Goal: Task Accomplishment & Management: Complete application form

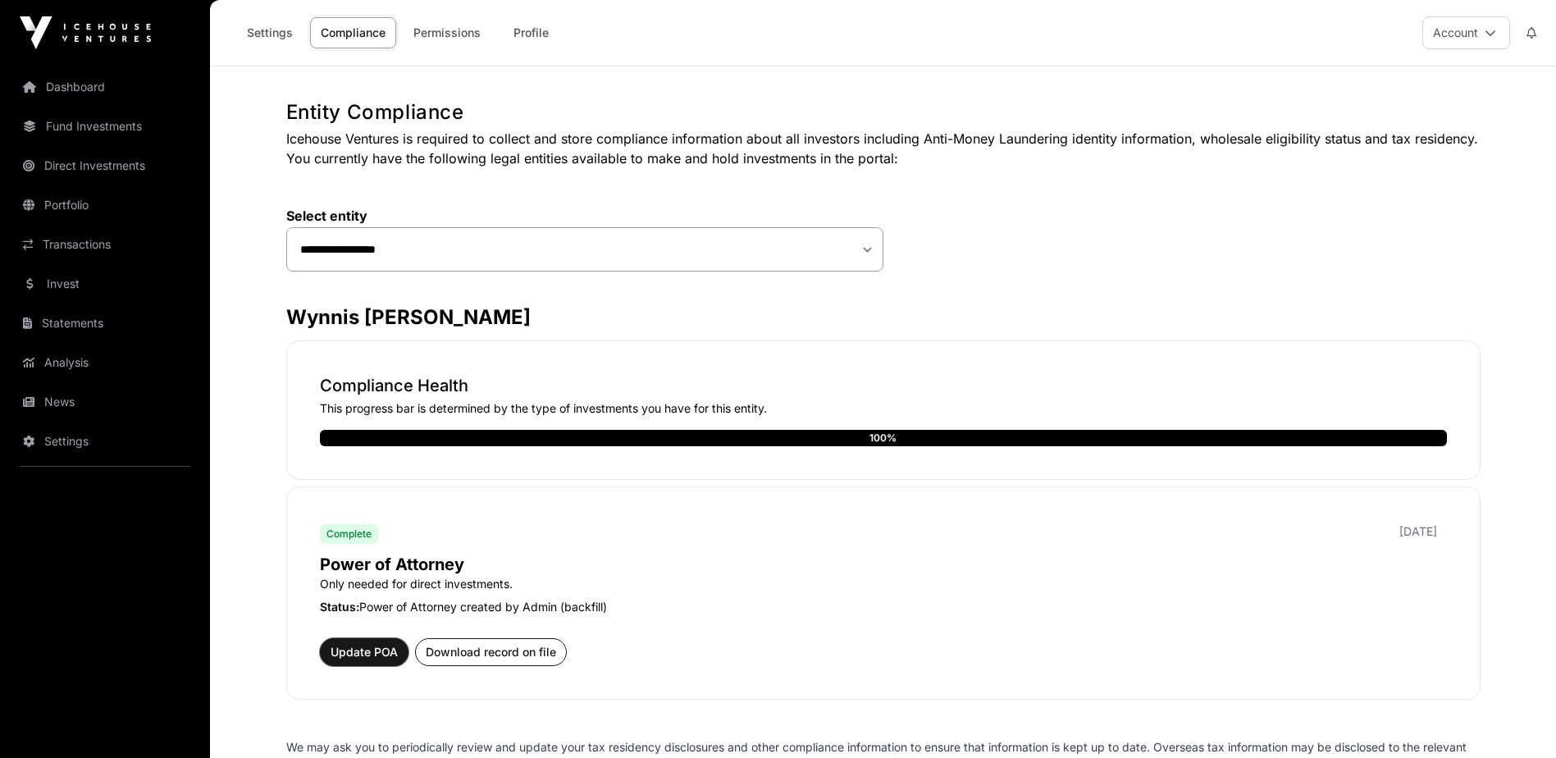
click at [353, 650] on span "Update POA" at bounding box center [364, 652] width 67 height 16
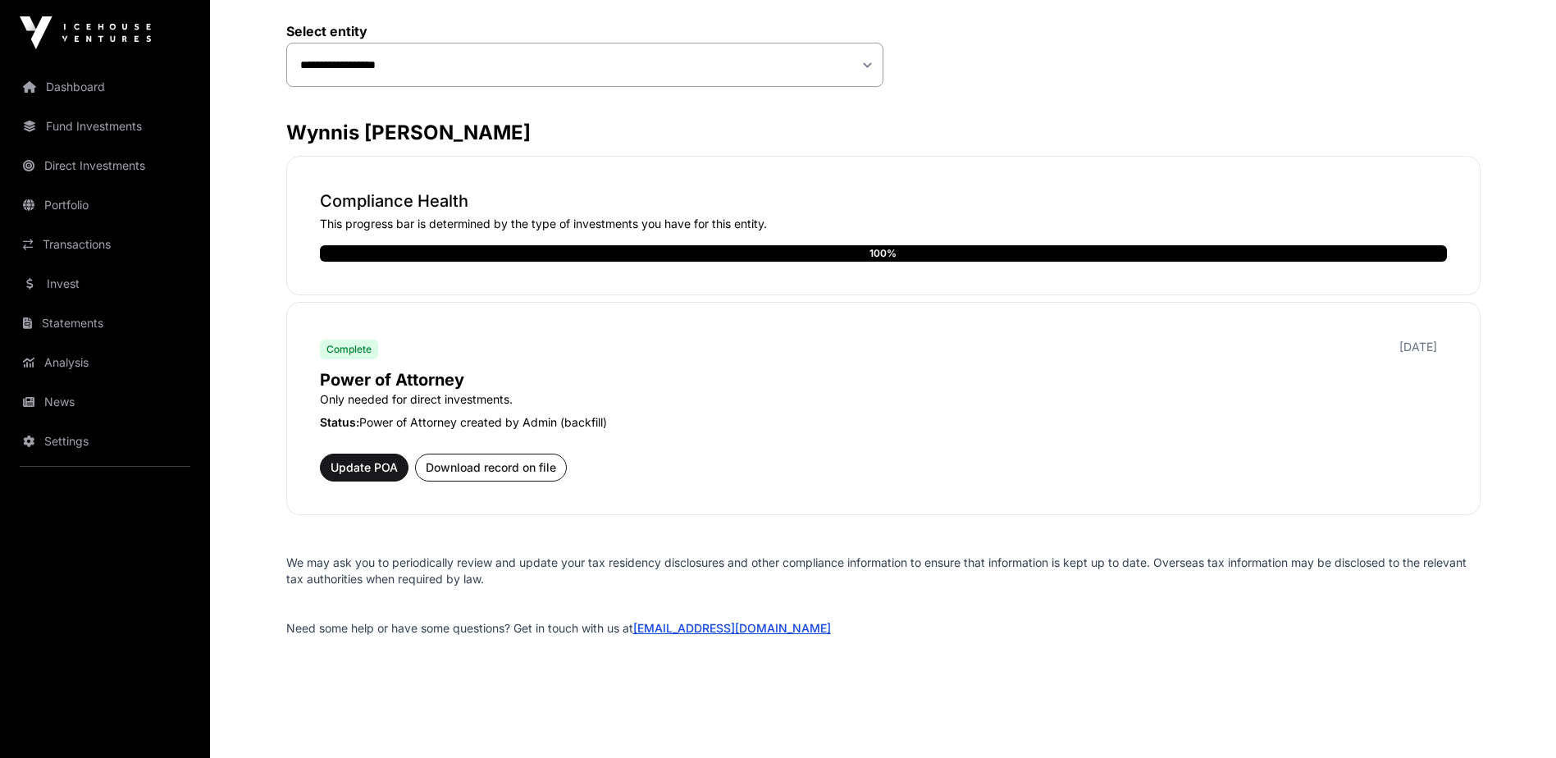
scroll to position [201, 0]
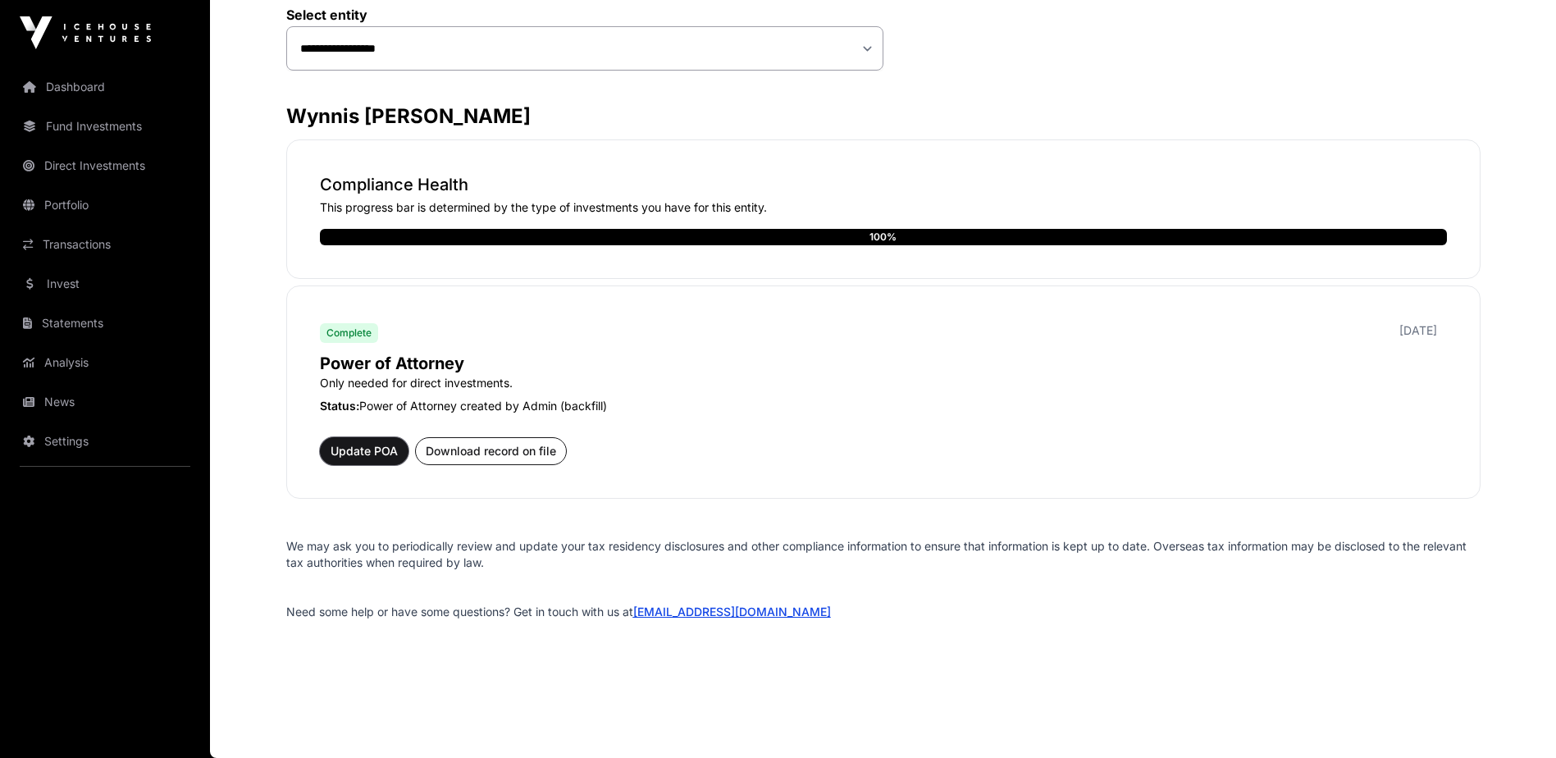
click at [370, 451] on span "Update POA" at bounding box center [364, 451] width 67 height 16
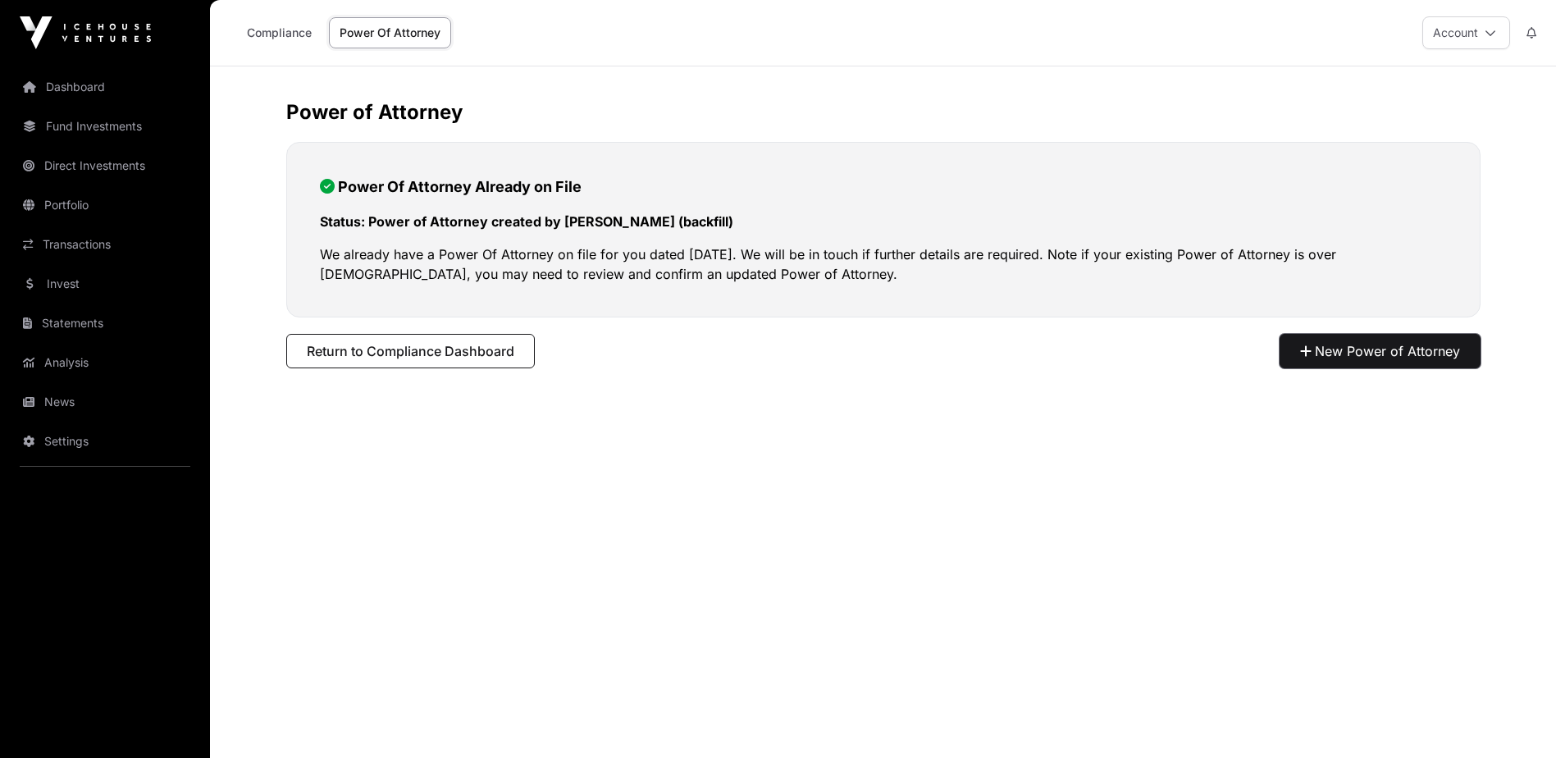
click at [1390, 346] on button "New Power of Attorney" at bounding box center [1380, 351] width 201 height 34
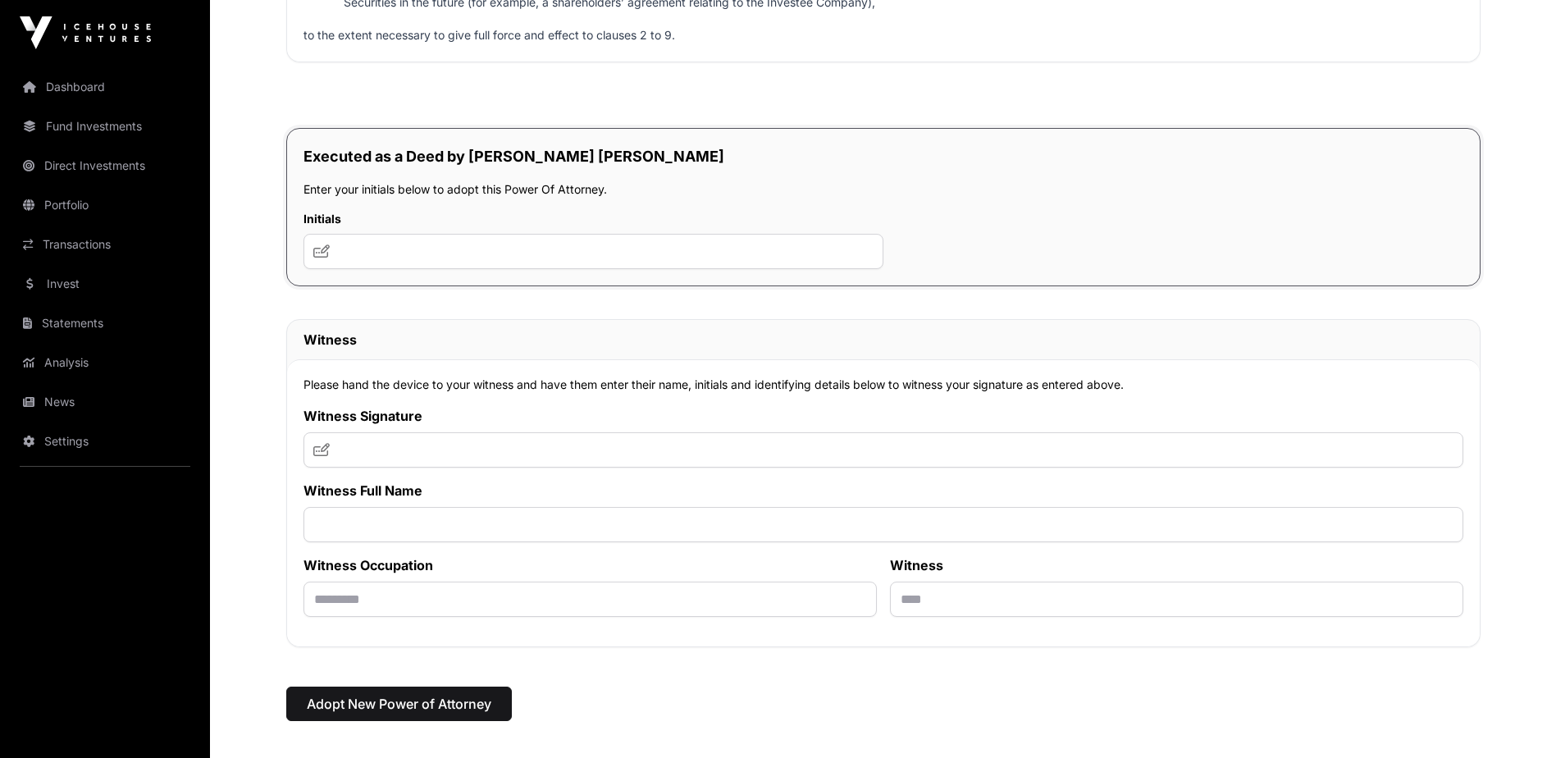
scroll to position [8777, 0]
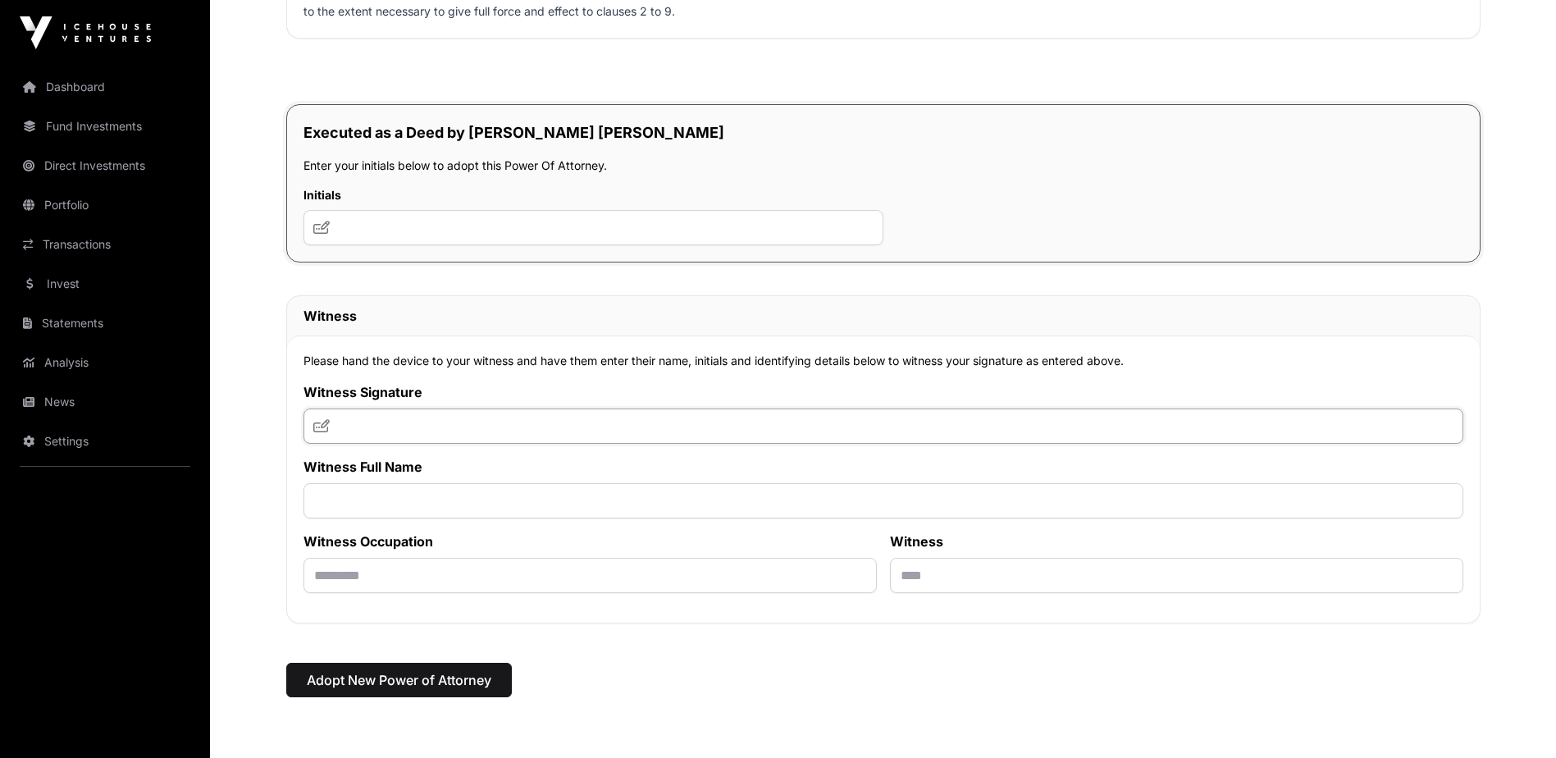
click at [331, 444] on input "text" at bounding box center [884, 425] width 1160 height 35
click at [390, 444] on input "text" at bounding box center [884, 425] width 1160 height 35
click at [363, 444] on input "text" at bounding box center [884, 425] width 1160 height 35
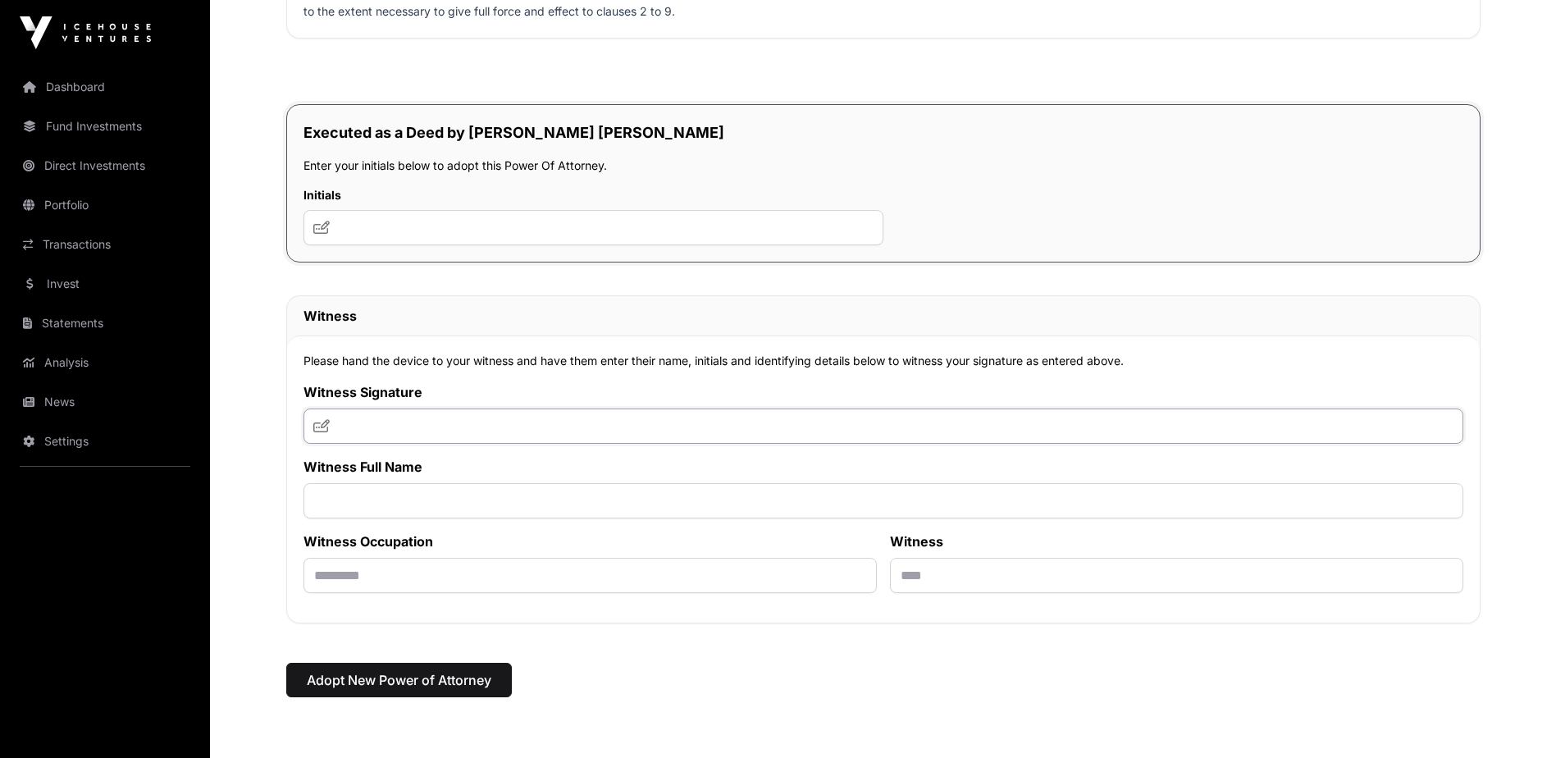
drag, startPoint x: 396, startPoint y: 443, endPoint x: 372, endPoint y: 451, distance: 25.2
click at [374, 444] on input "text" at bounding box center [884, 425] width 1160 height 35
type input "*"
click at [322, 432] on icon at bounding box center [321, 425] width 16 height 13
click at [319, 432] on icon at bounding box center [321, 425] width 16 height 13
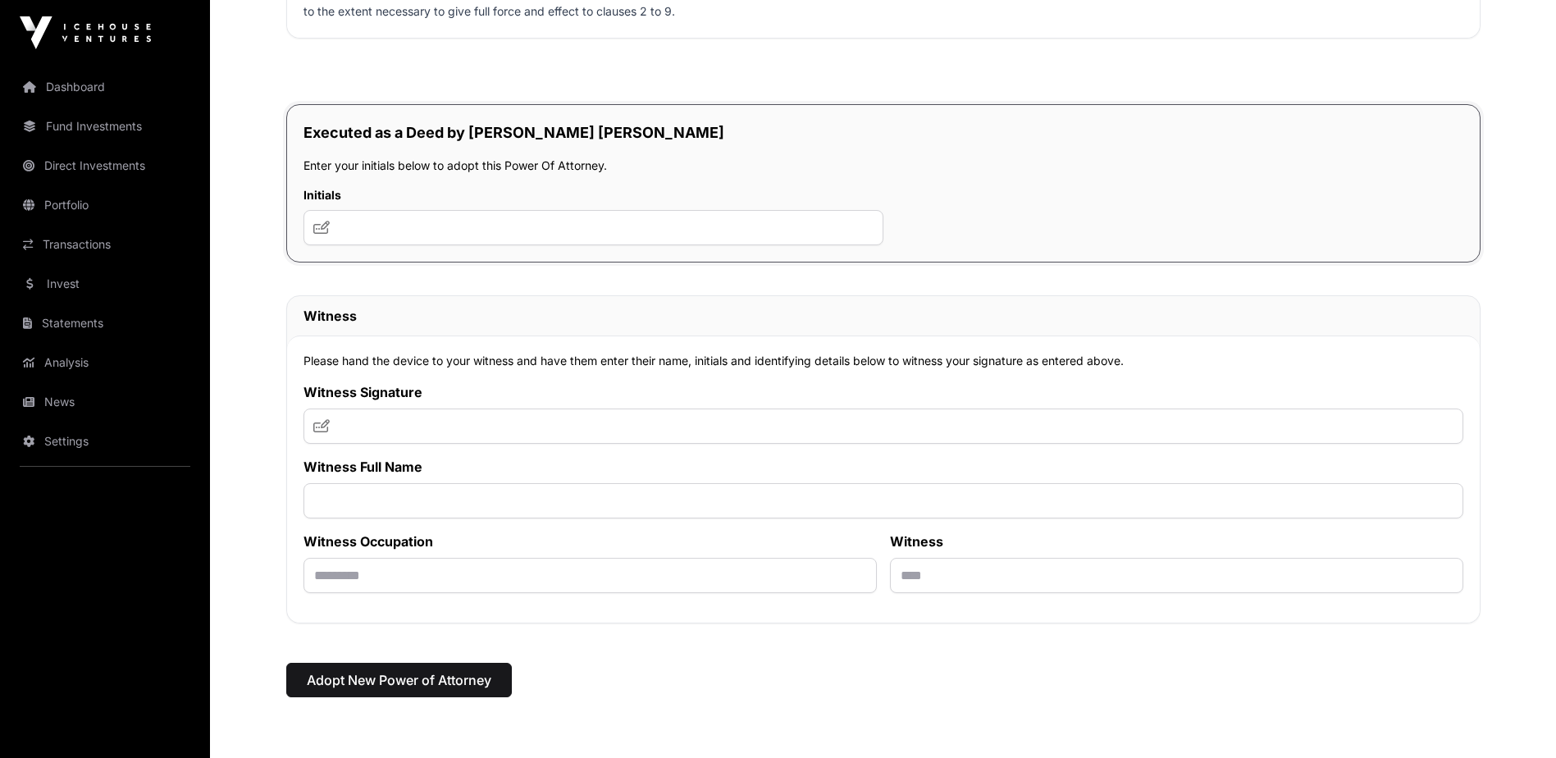
click at [318, 432] on icon at bounding box center [321, 425] width 16 height 13
drag, startPoint x: 318, startPoint y: 454, endPoint x: 285, endPoint y: 509, distance: 64.0
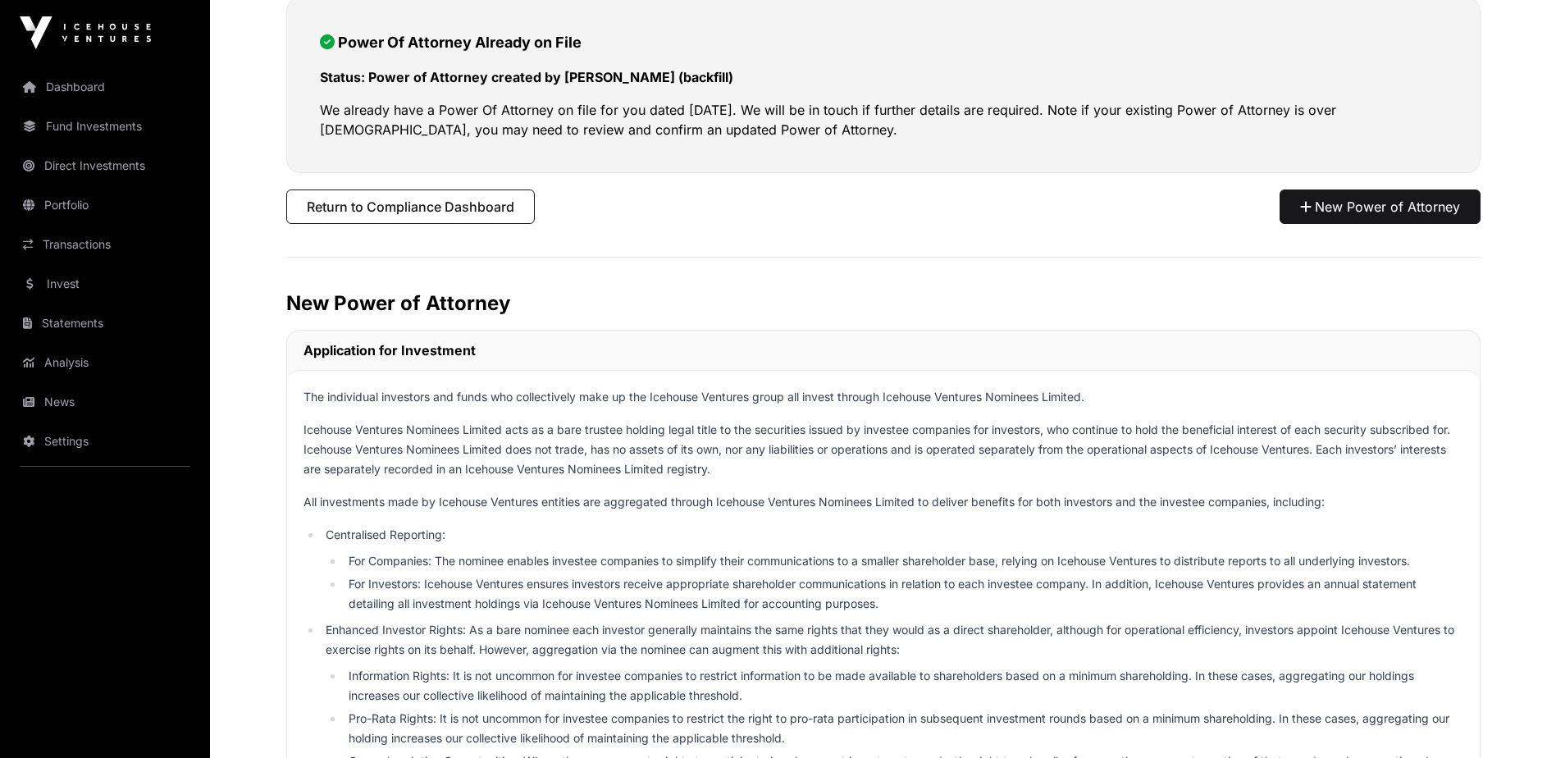
scroll to position [0, 0]
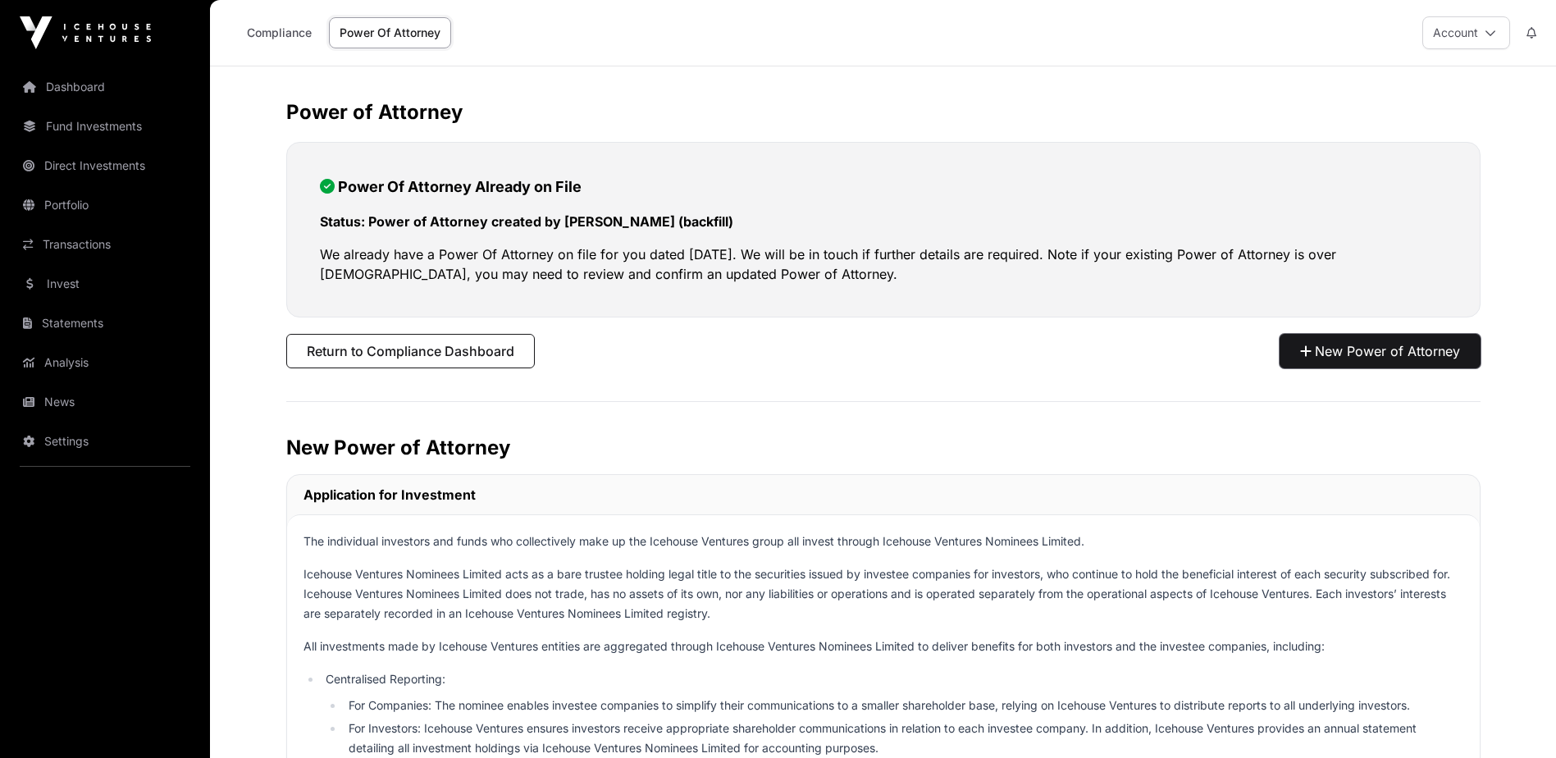
click at [1382, 354] on button "New Power of Attorney" at bounding box center [1380, 351] width 201 height 34
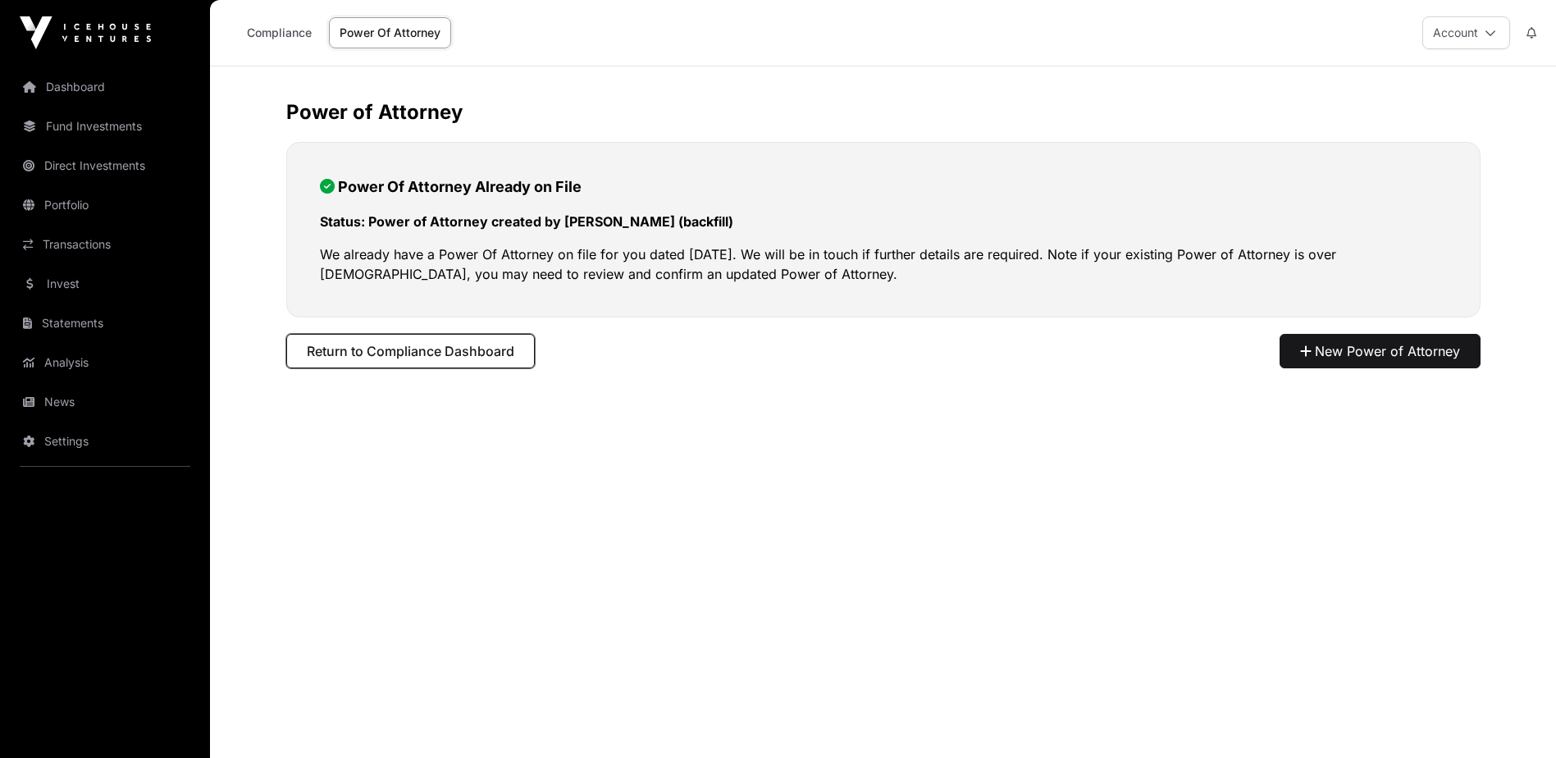
click at [449, 349] on span "Return to Compliance Dashboard" at bounding box center [411, 351] width 208 height 20
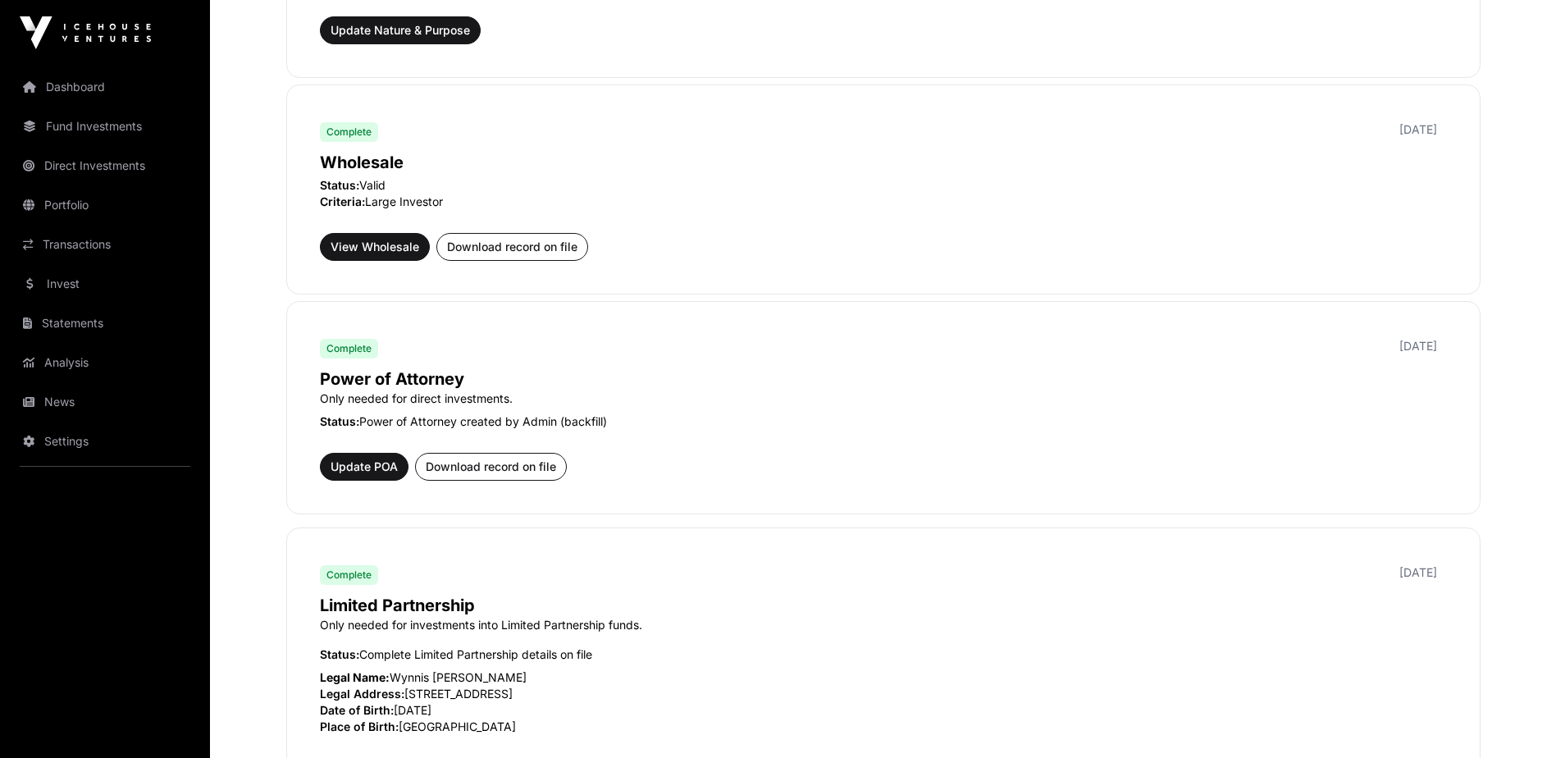
scroll to position [820, 0]
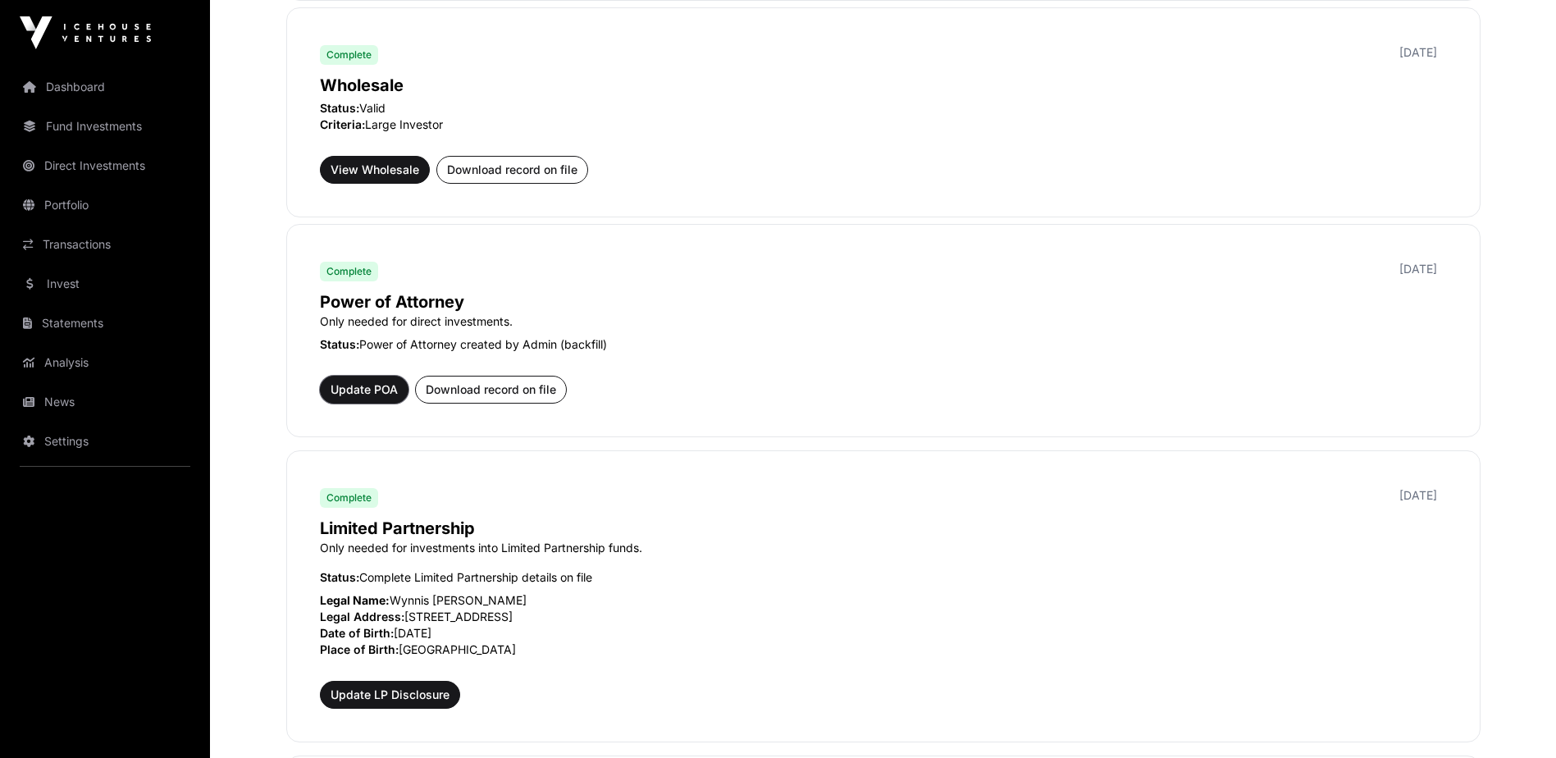
click at [356, 389] on span "Update POA" at bounding box center [364, 389] width 67 height 16
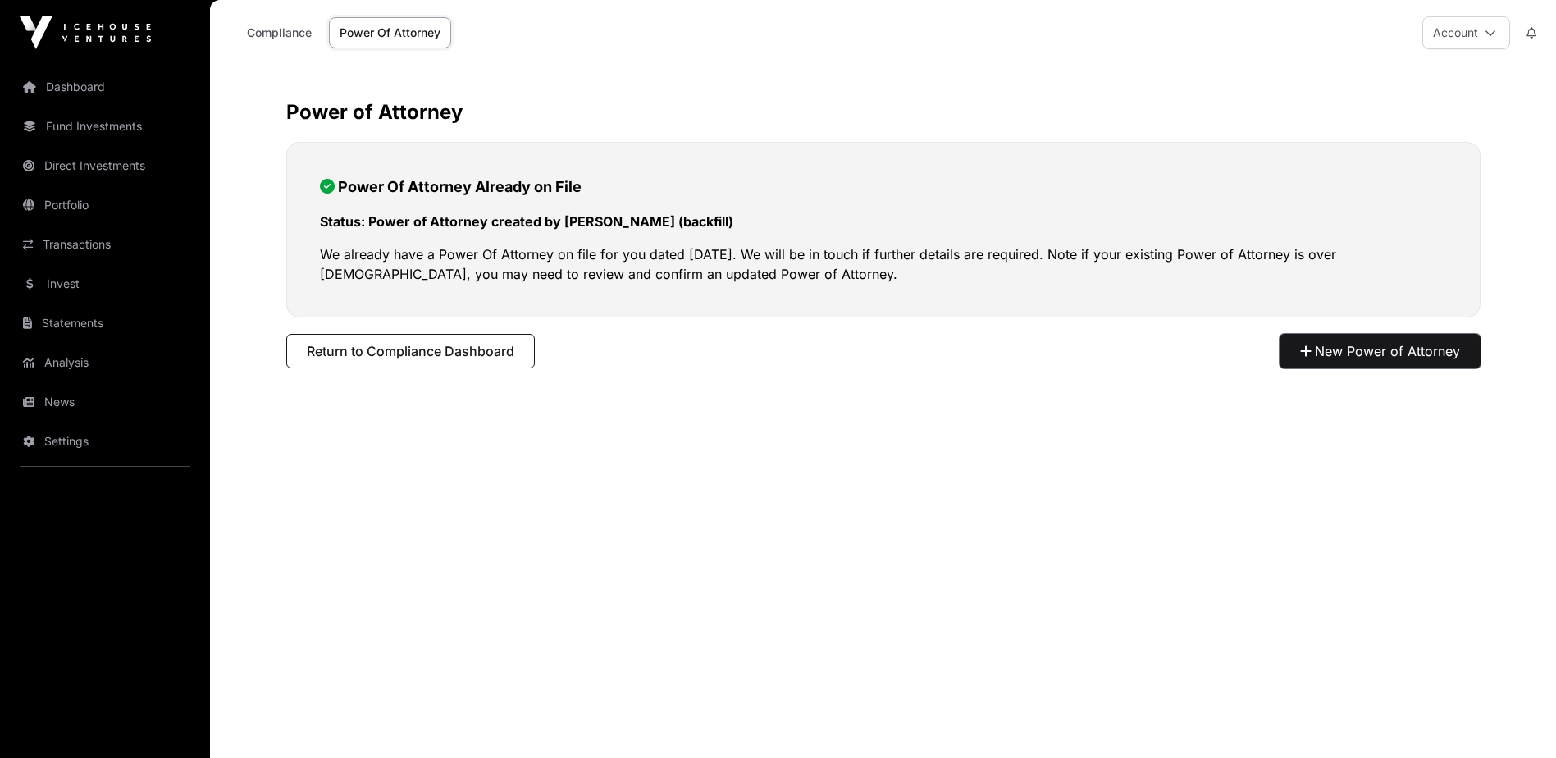
click at [1396, 356] on button "New Power of Attorney" at bounding box center [1380, 351] width 201 height 34
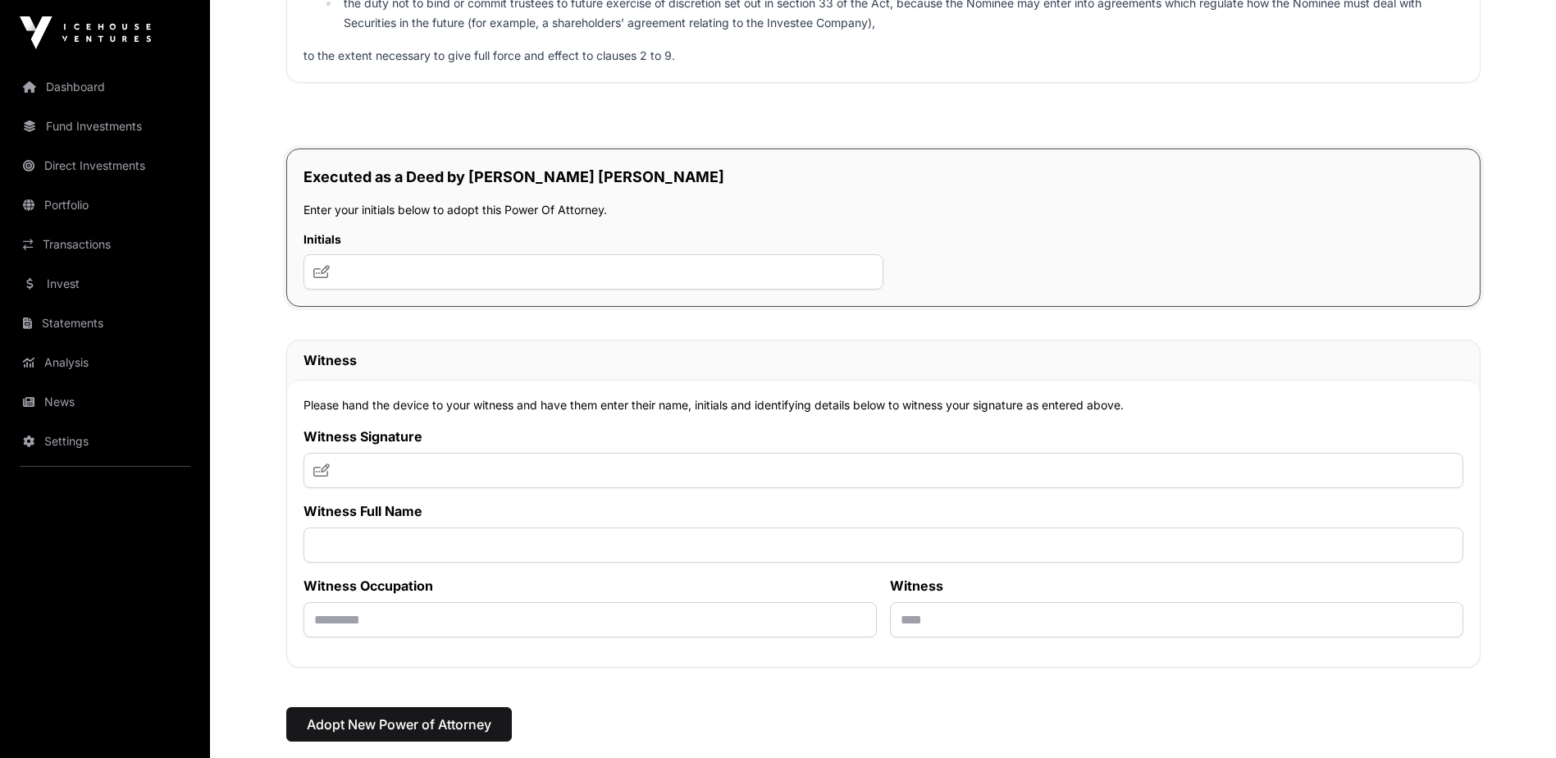
scroll to position [8785, 0]
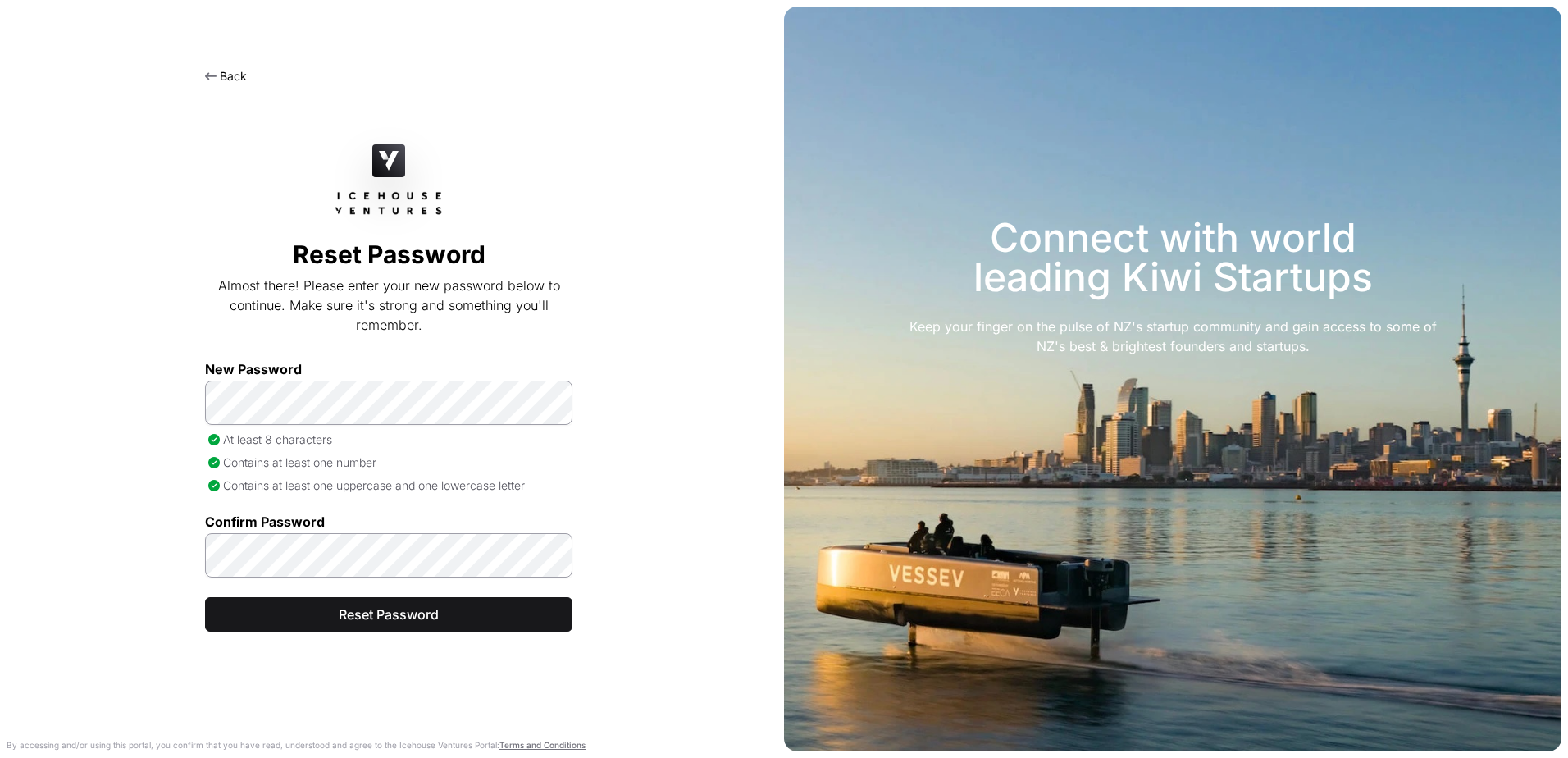
click at [649, 538] on div "Back Reset Password Almost there! Please enter your new password below to conti…" at bounding box center [389, 398] width 778 height 719
click at [409, 618] on span "Reset Password" at bounding box center [389, 615] width 326 height 20
